Goal: Find specific page/section: Find specific page/section

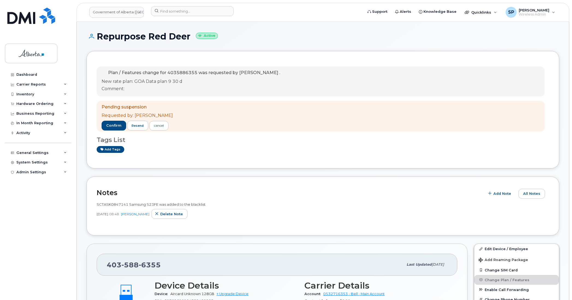
scroll to position [177, 0]
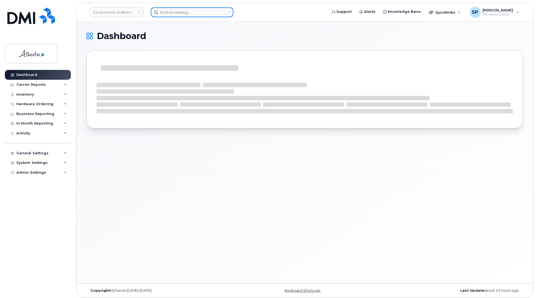
click at [195, 12] on input at bounding box center [192, 12] width 83 height 10
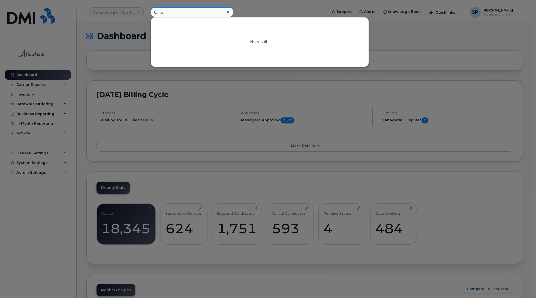
type input "a"
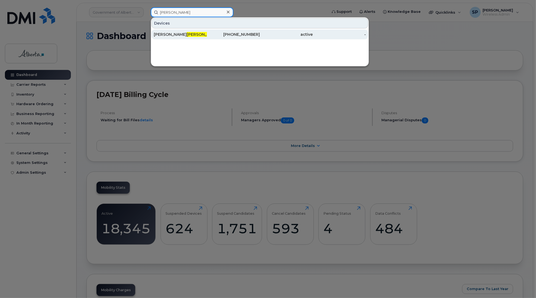
type input "bozzelli"
click at [187, 35] on span "Bozzelli" at bounding box center [203, 34] width 33 height 5
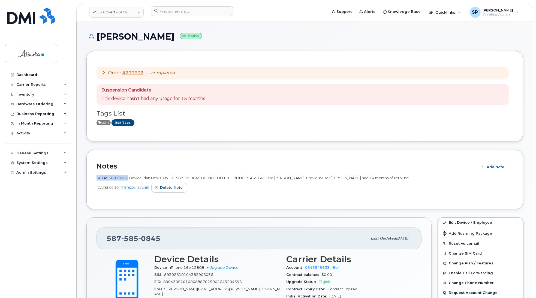
drag, startPoint x: 127, startPoint y: 178, endPoint x: 97, endPoint y: 179, distance: 30.3
click at [97, 179] on span "SCTASK0839956 Device Plan New COVERT 5875850845 DO NOT DELETE - BEING REASSIGNE…" at bounding box center [254, 177] width 314 height 4
copy span "SCTASK0839956"
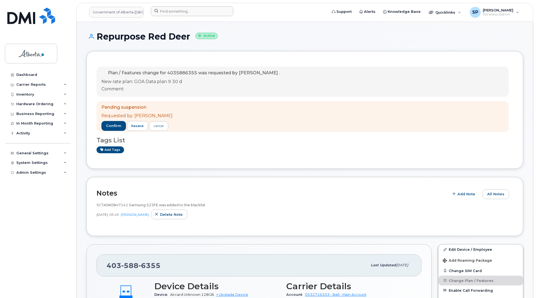
scroll to position [177, 0]
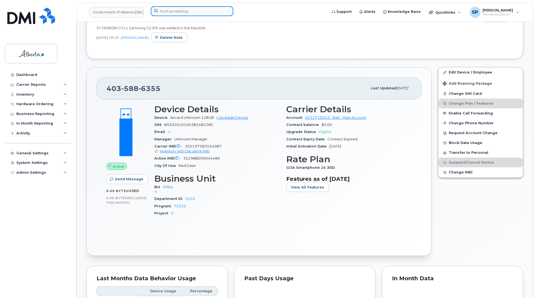
click at [192, 10] on input at bounding box center [192, 11] width 83 height 10
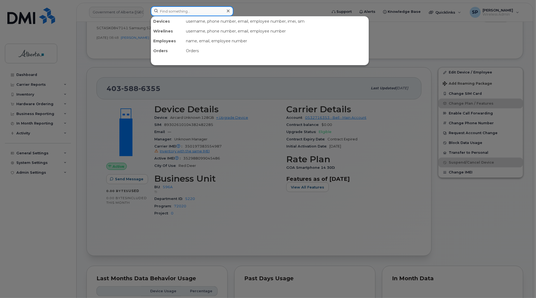
paste input "5878397153"
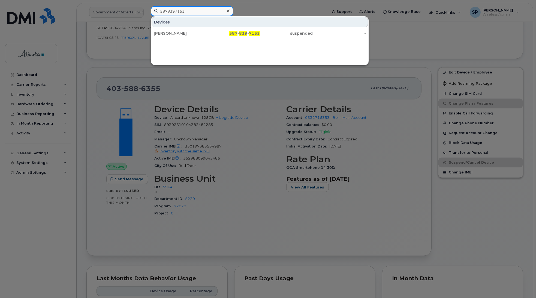
drag, startPoint x: 194, startPoint y: 12, endPoint x: 137, endPoint y: 14, distance: 56.8
click at [147, 14] on div "5878397153 Devices Leah Turner 587 - 839 - 7153 suspended -" at bounding box center [238, 12] width 182 height 12
paste input "5850845"
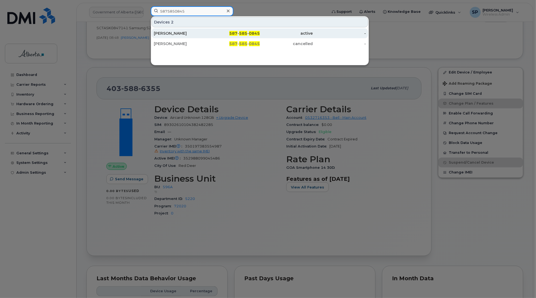
type input "5875850845"
click at [183, 33] on div "[PERSON_NAME]" at bounding box center [180, 33] width 53 height 5
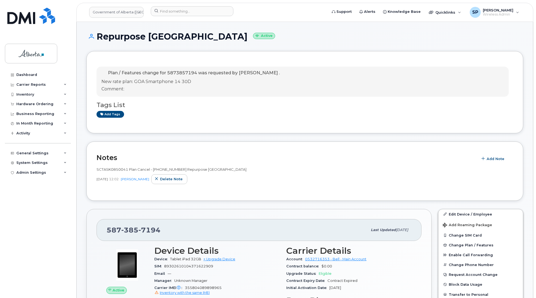
scroll to position [367, 0]
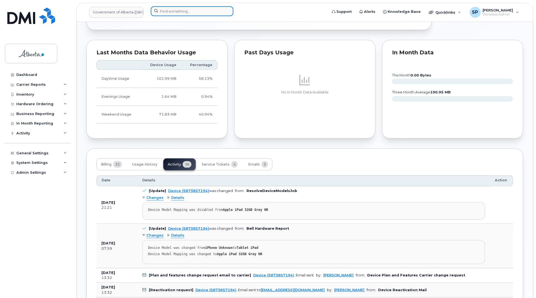
click at [194, 8] on input at bounding box center [192, 11] width 83 height 10
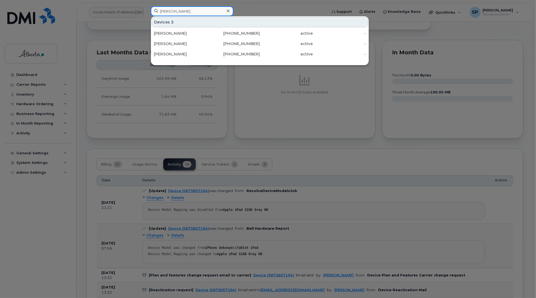
drag, startPoint x: 182, startPoint y: 10, endPoint x: 184, endPoint y: 12, distance: 3.5
click at [183, 10] on input "ann-mar" at bounding box center [192, 11] width 83 height 10
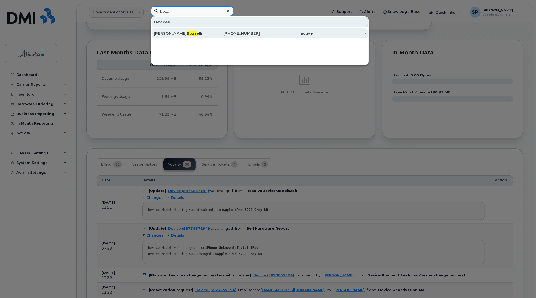
type input "bozz"
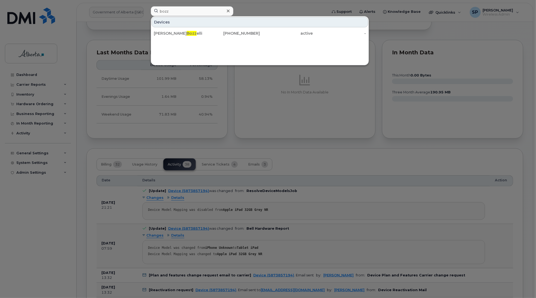
drag, startPoint x: 182, startPoint y: 33, endPoint x: 198, endPoint y: 40, distance: 17.0
click at [187, 33] on span "Bozz" at bounding box center [192, 33] width 10 height 5
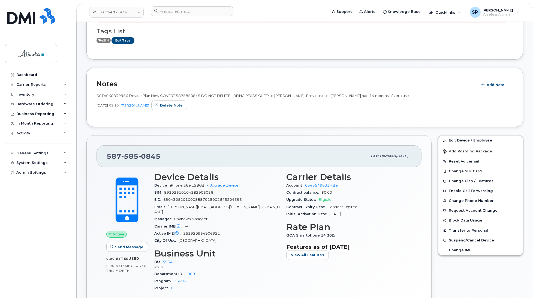
scroll to position [83, 0]
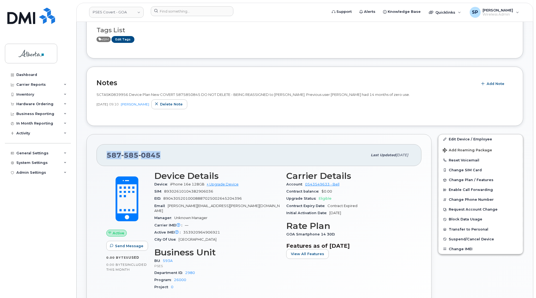
drag, startPoint x: 159, startPoint y: 155, endPoint x: 108, endPoint y: 154, distance: 51.0
click at [108, 154] on span "[PHONE_NUMBER]" at bounding box center [134, 155] width 54 height 8
copy span "[PHONE_NUMBER]"
